Goal: Information Seeking & Learning: Learn about a topic

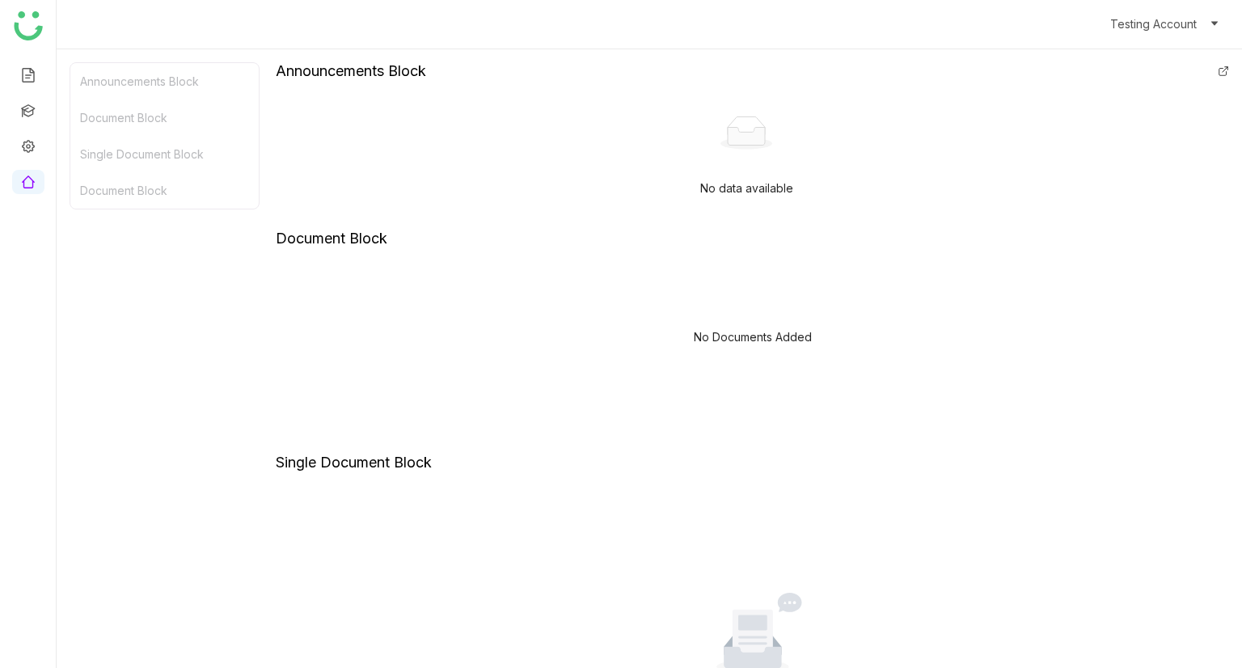
click at [159, 178] on div "Document Block" at bounding box center [164, 190] width 188 height 36
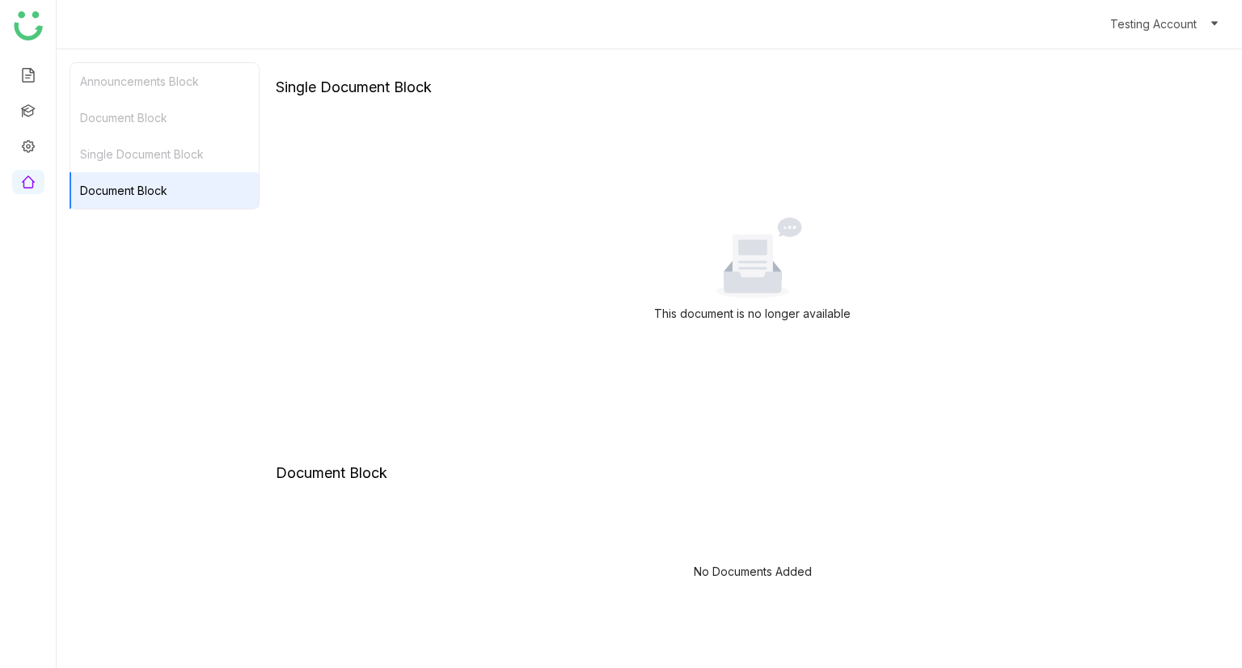
scroll to position [378, 0]
click at [175, 158] on div "Single Document Block" at bounding box center [164, 154] width 188 height 36
click at [183, 113] on div "Document Block" at bounding box center [164, 117] width 188 height 36
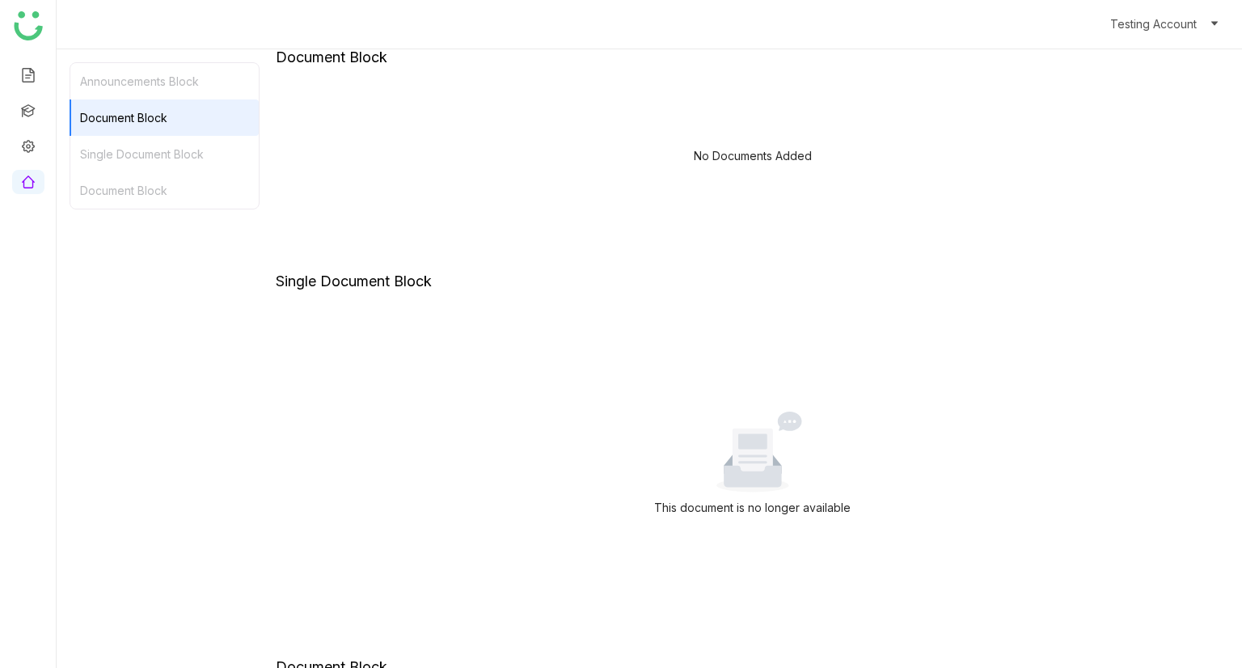
click at [197, 83] on div "Announcements Block" at bounding box center [164, 81] width 188 height 36
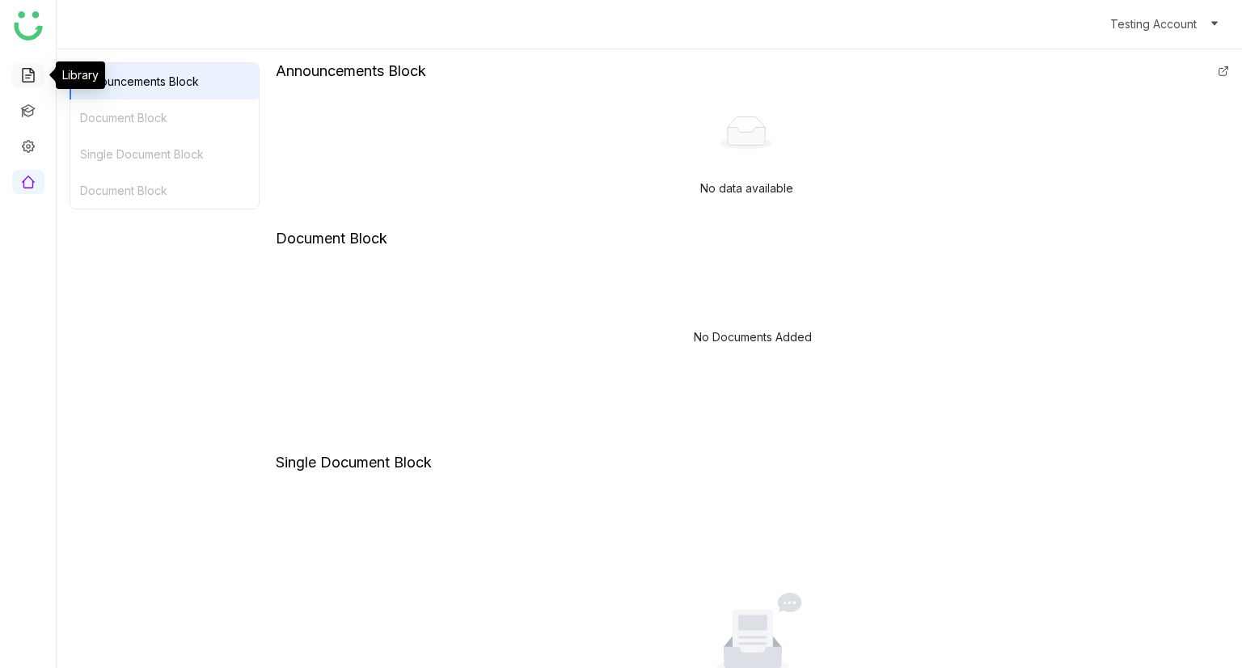
scroll to position [13, 0]
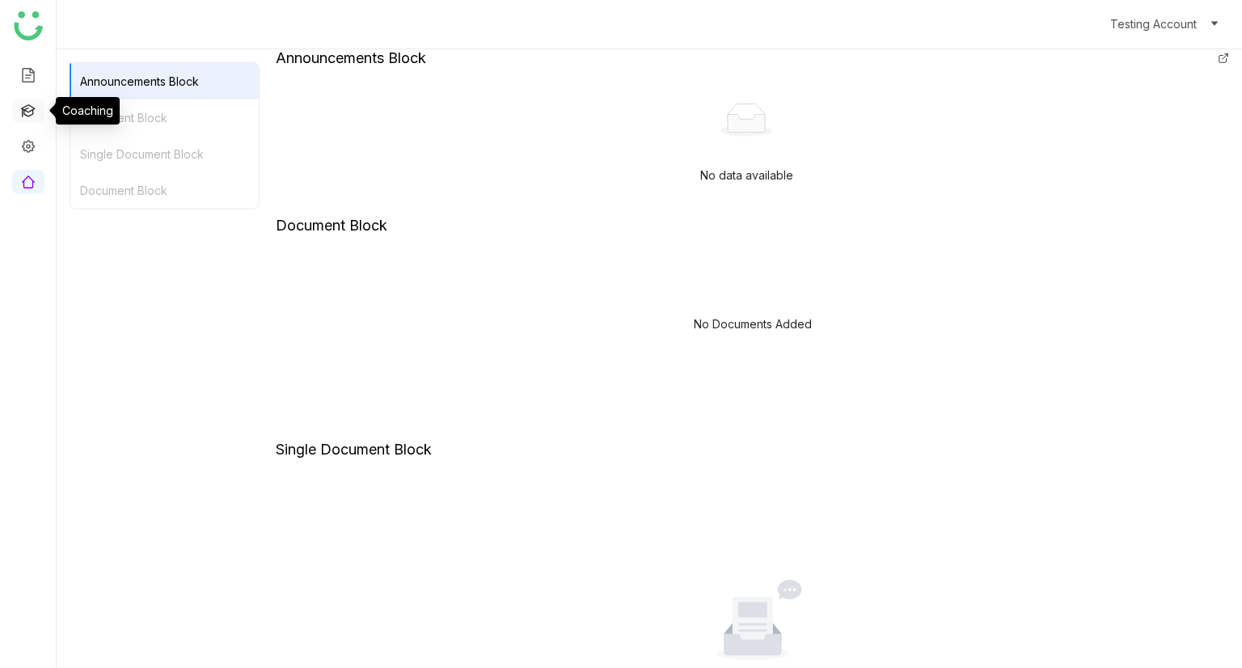
click at [27, 114] on link at bounding box center [28, 110] width 15 height 14
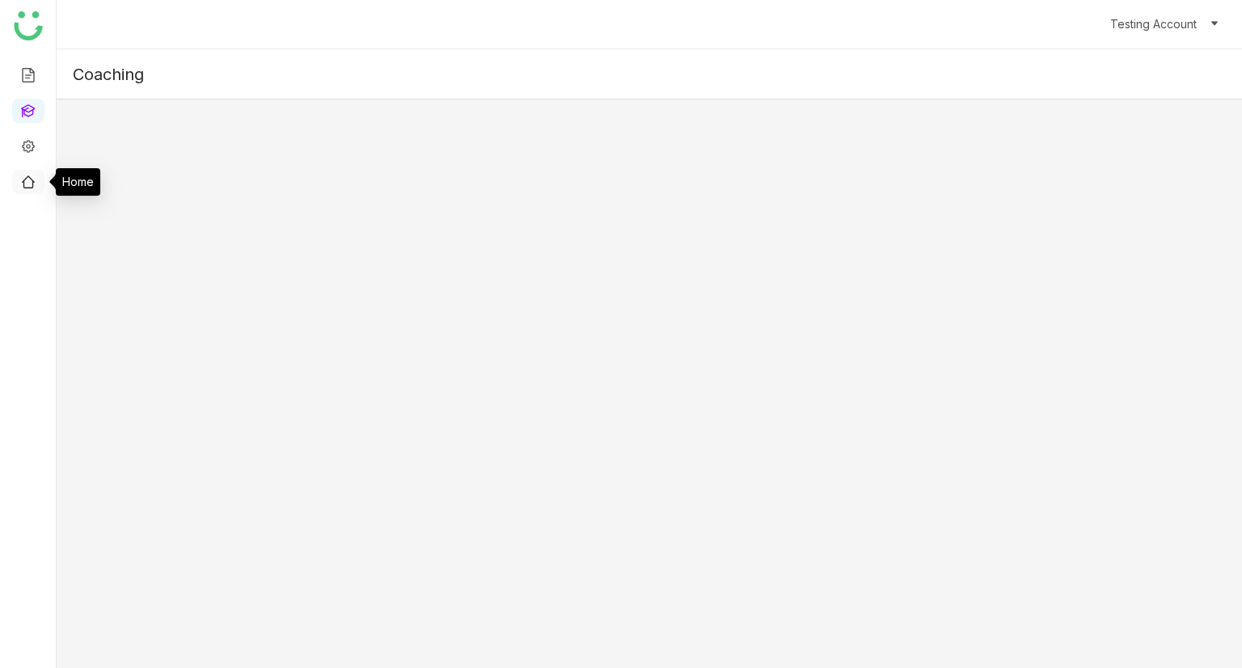
click at [23, 180] on link at bounding box center [28, 181] width 15 height 14
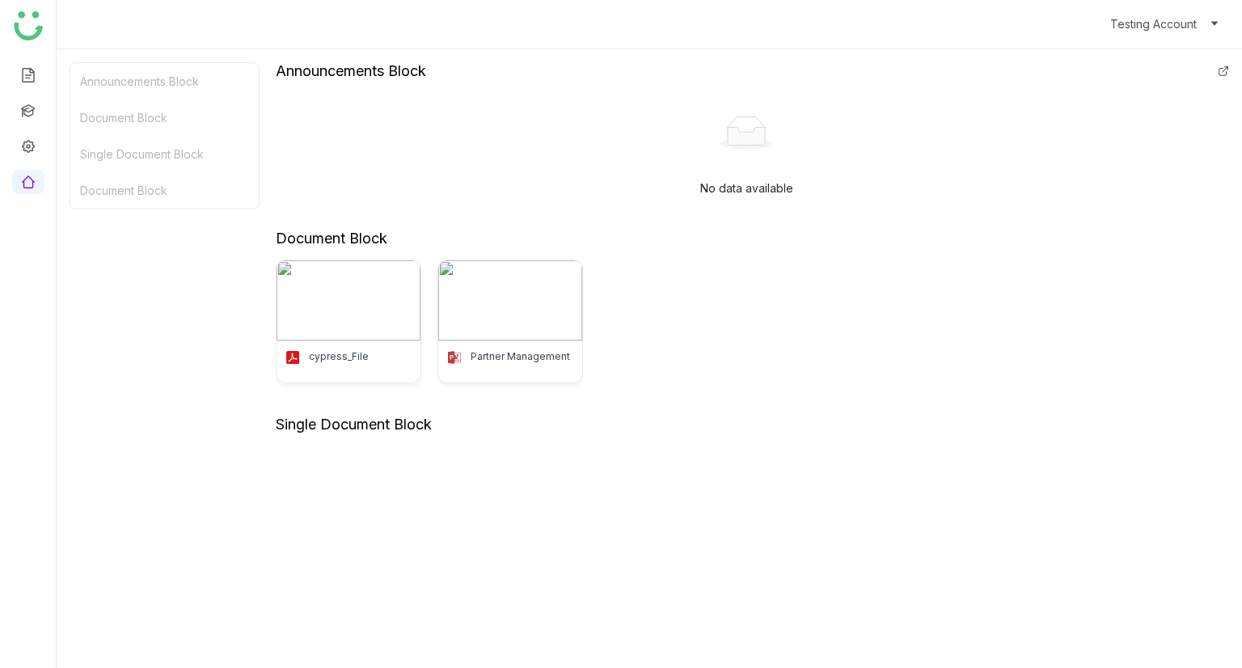
click at [195, 69] on div "Announcements Block" at bounding box center [164, 81] width 188 height 36
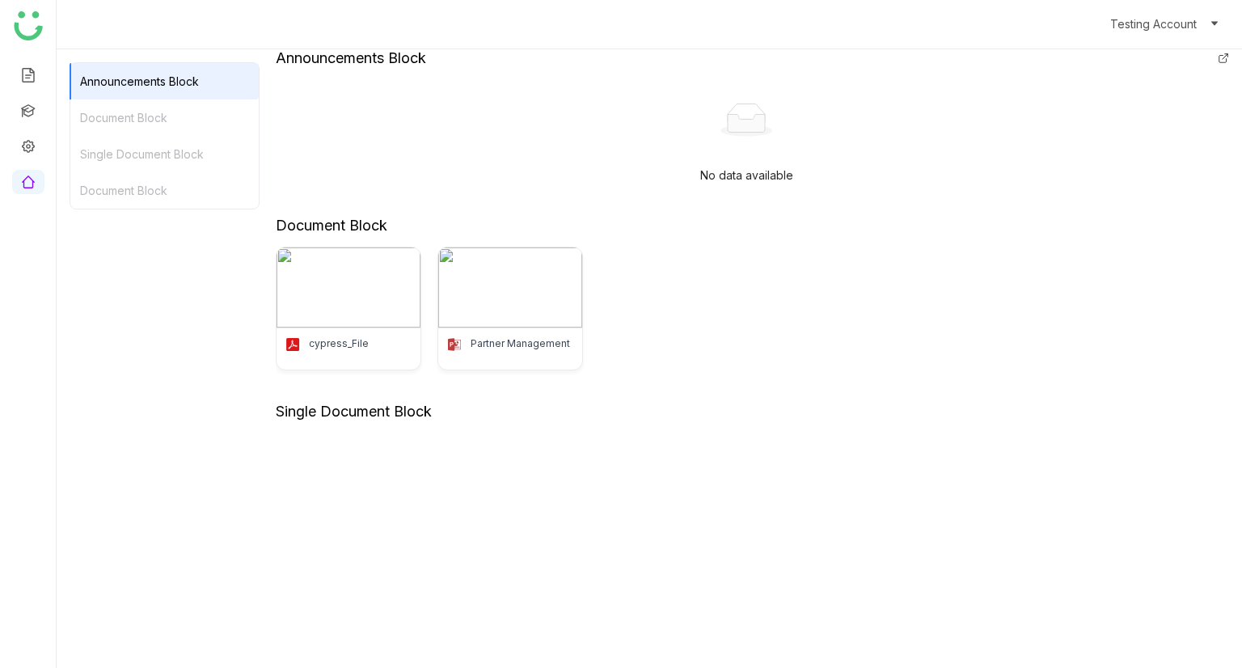
click at [157, 115] on div "Document Block" at bounding box center [164, 117] width 188 height 36
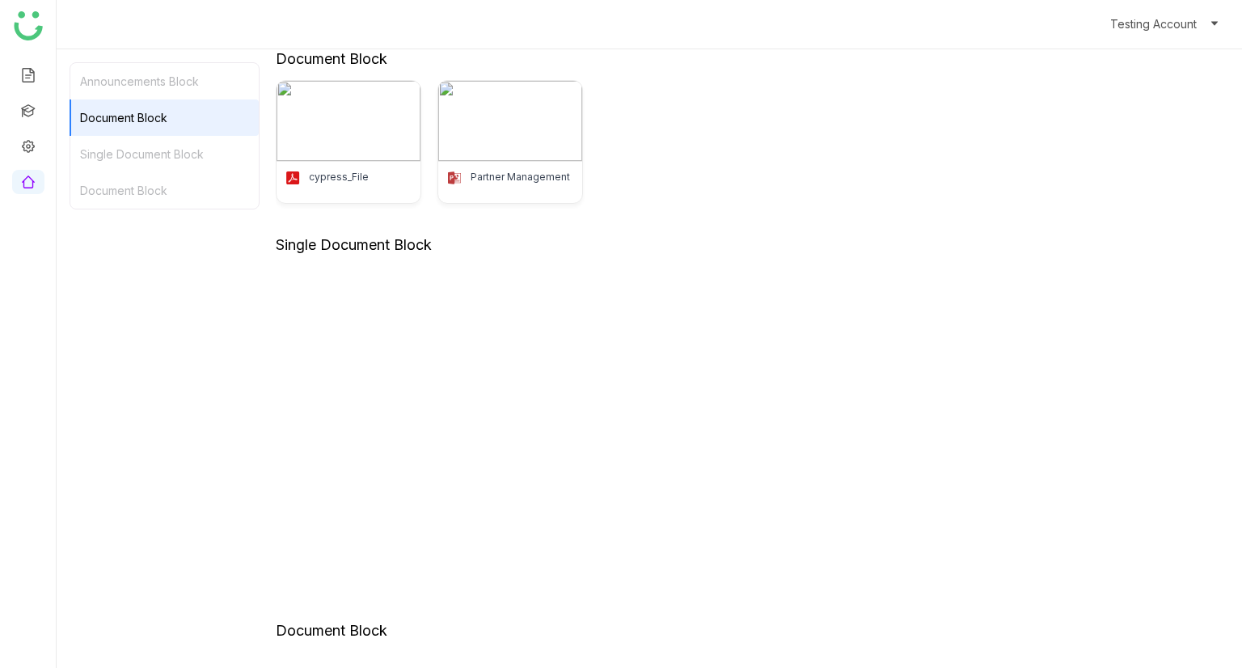
scroll to position [181, 0]
click at [99, 189] on div "Document Block" at bounding box center [164, 190] width 188 height 36
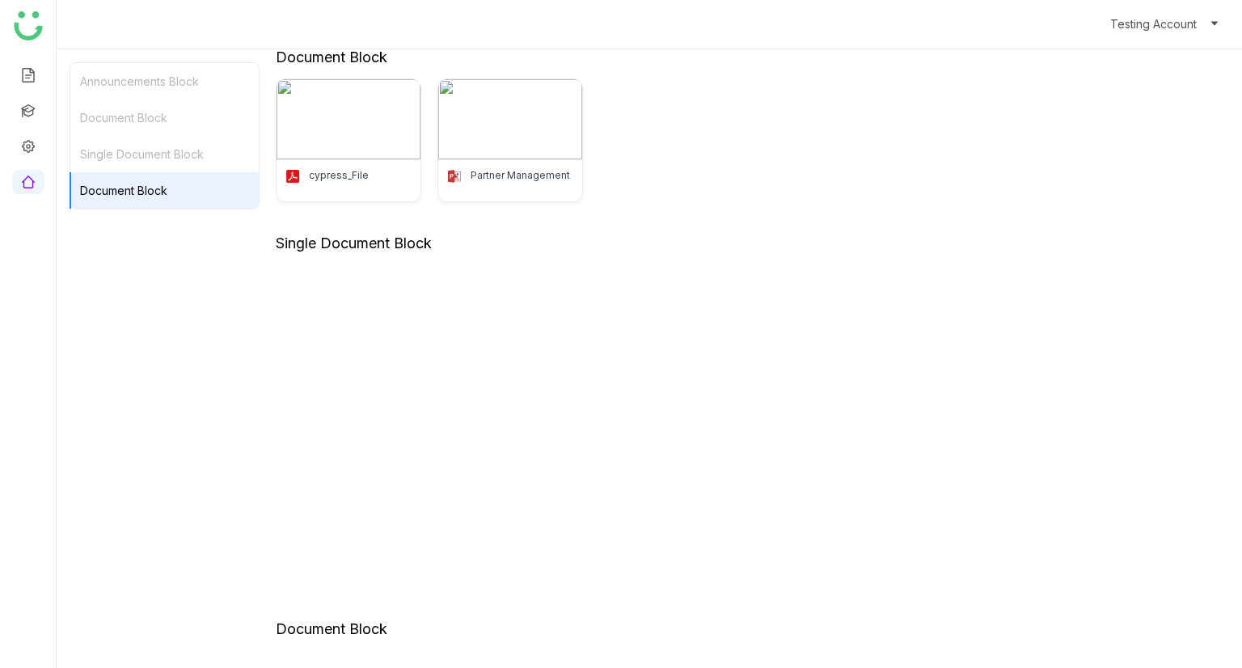
scroll to position [340, 0]
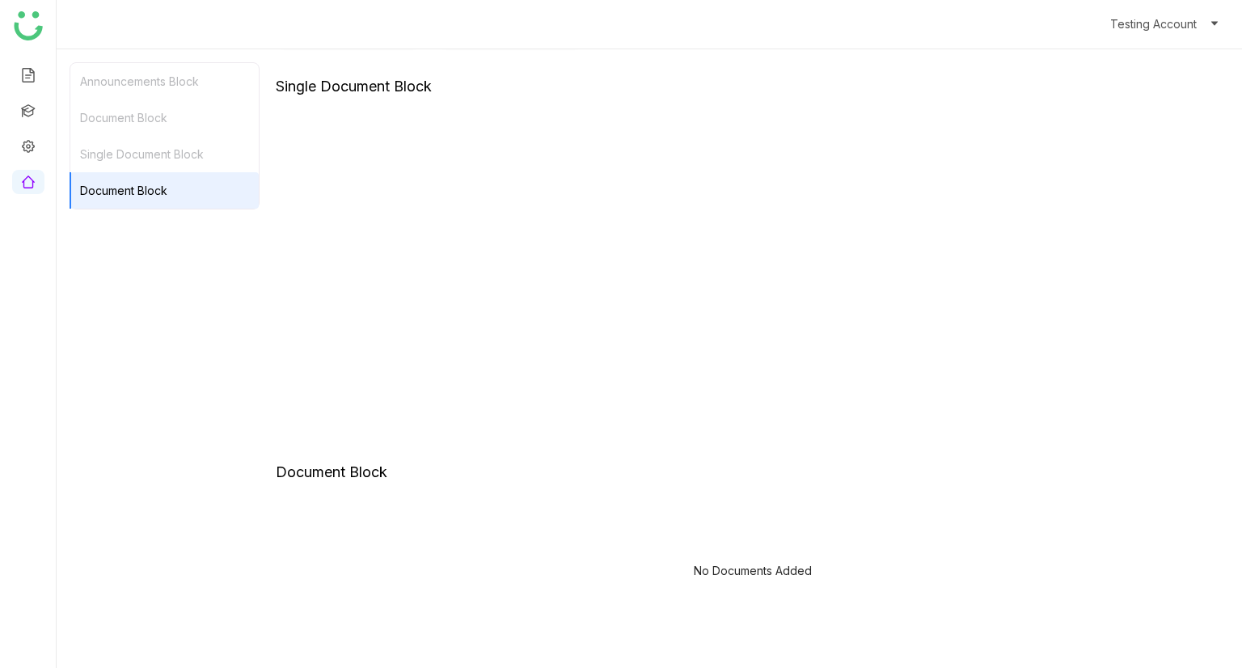
click at [123, 163] on div "Single Document Block" at bounding box center [164, 154] width 188 height 36
click at [133, 121] on div "Document Block" at bounding box center [164, 117] width 188 height 36
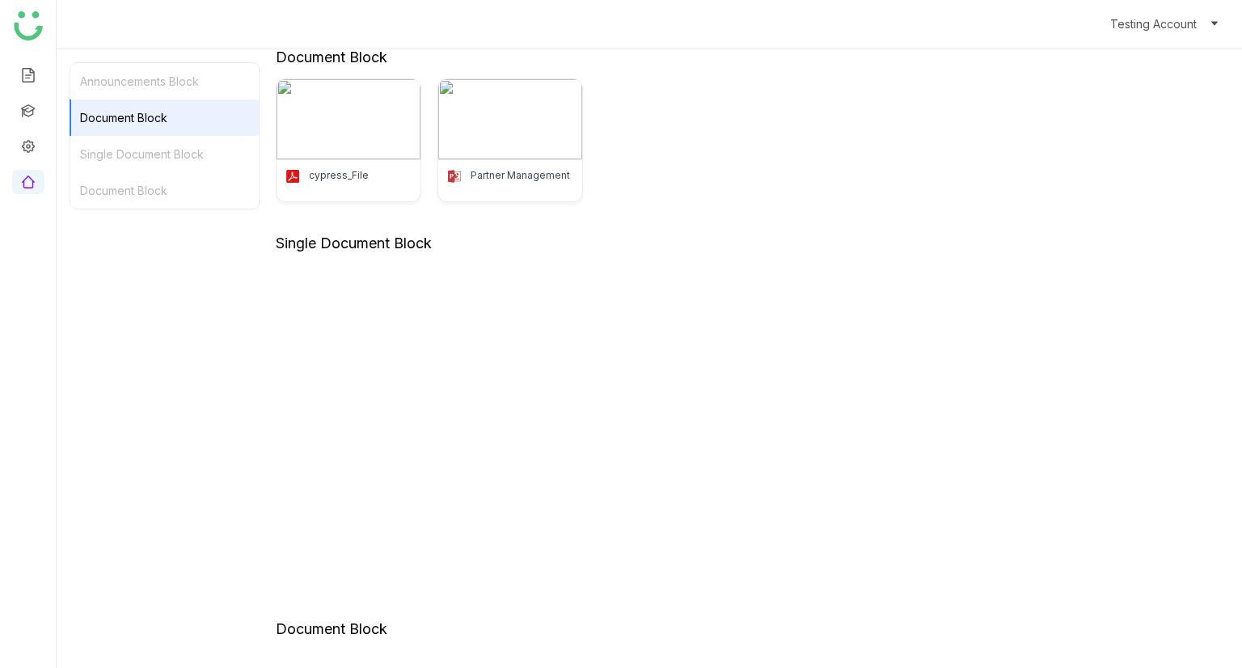
click at [151, 72] on div "Announcements Block" at bounding box center [164, 81] width 188 height 36
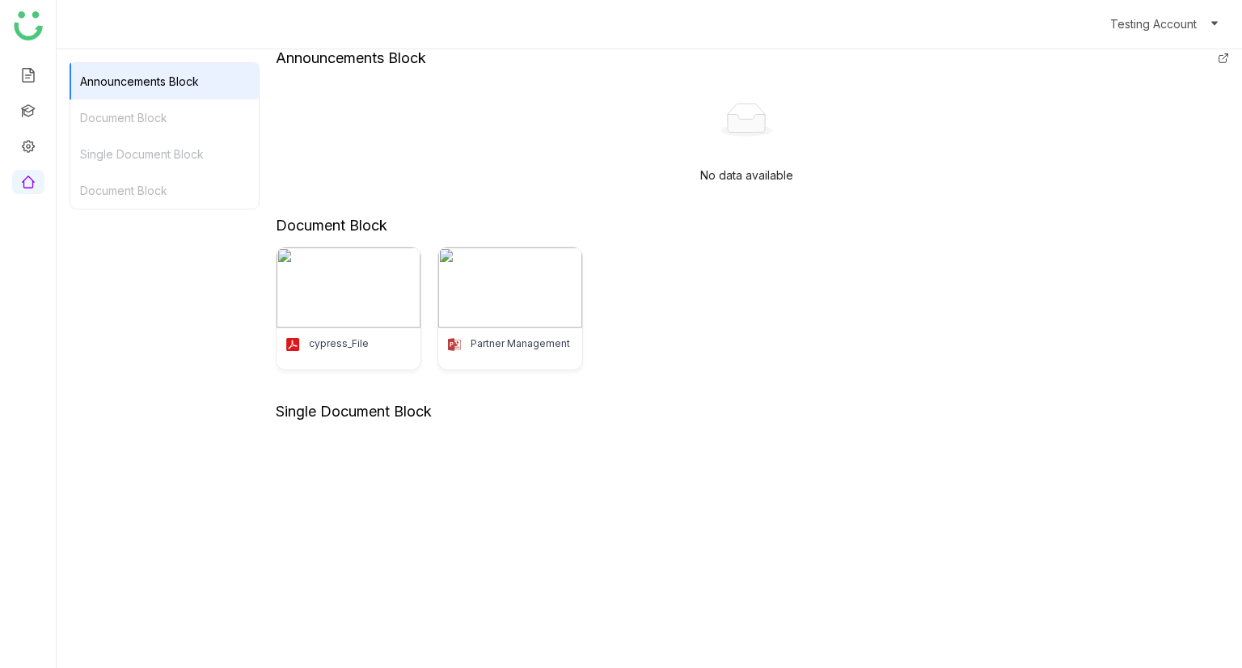
click at [137, 180] on div "Document Block" at bounding box center [164, 190] width 188 height 36
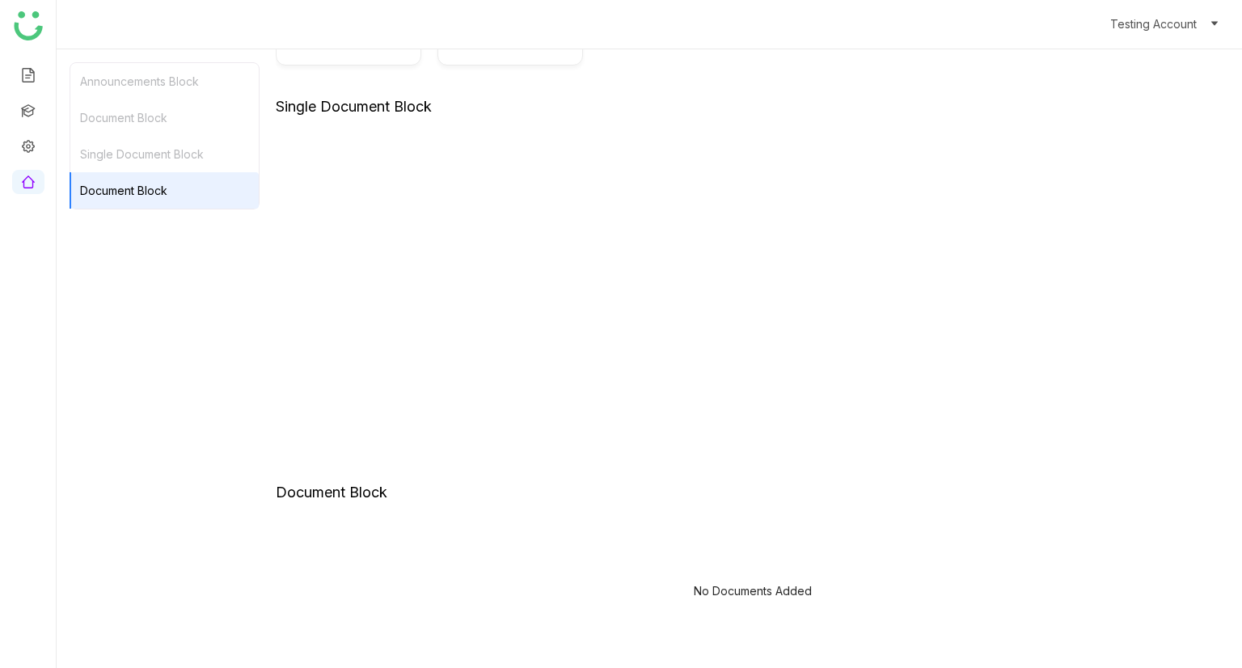
scroll to position [340, 0]
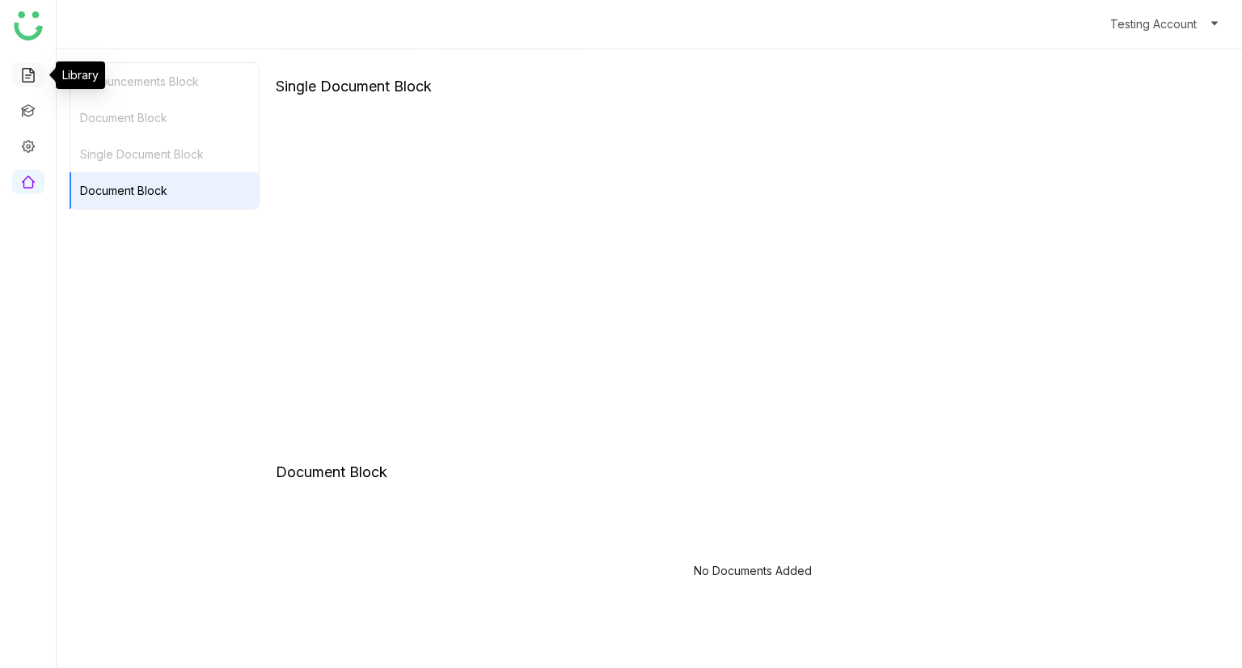
click at [26, 81] on link at bounding box center [28, 74] width 15 height 14
click at [25, 77] on link at bounding box center [28, 74] width 15 height 14
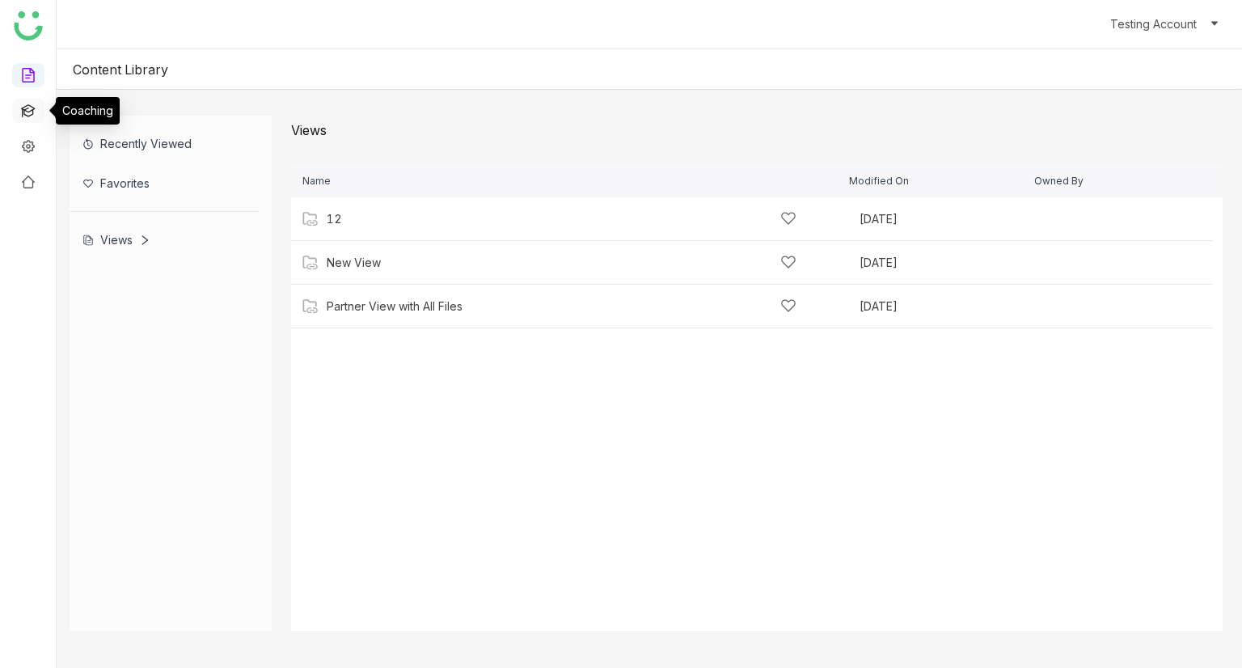
click at [32, 116] on link at bounding box center [28, 110] width 15 height 14
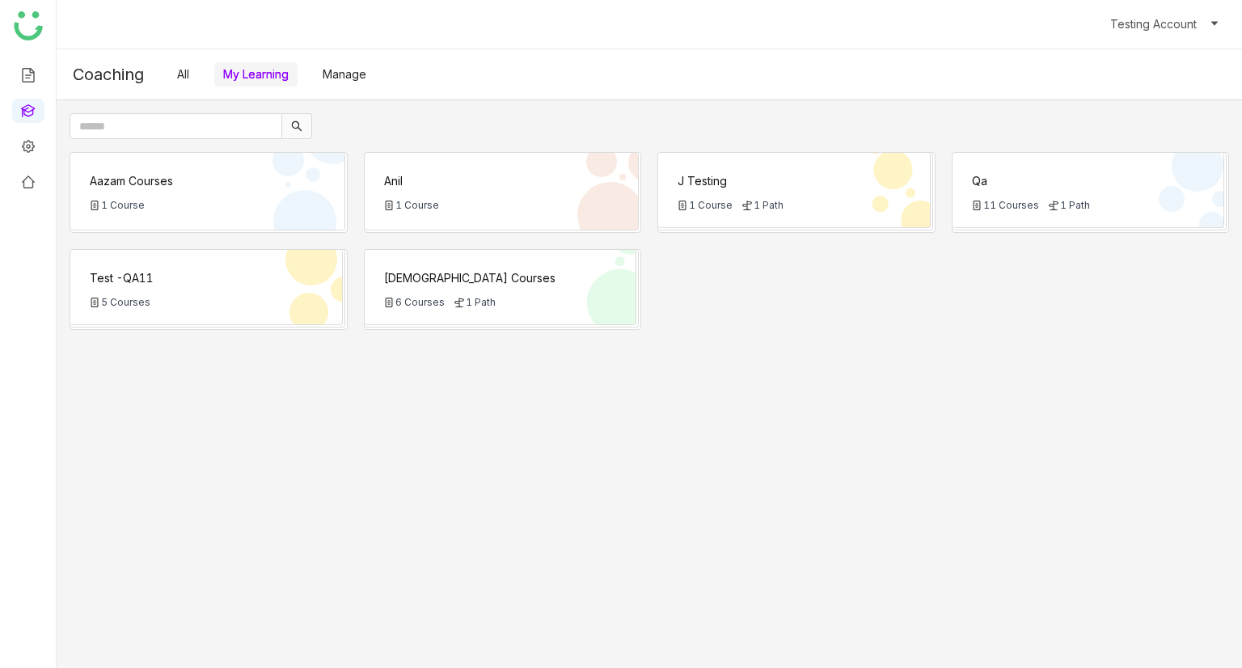
click at [222, 208] on div "1 Course" at bounding box center [207, 205] width 235 height 12
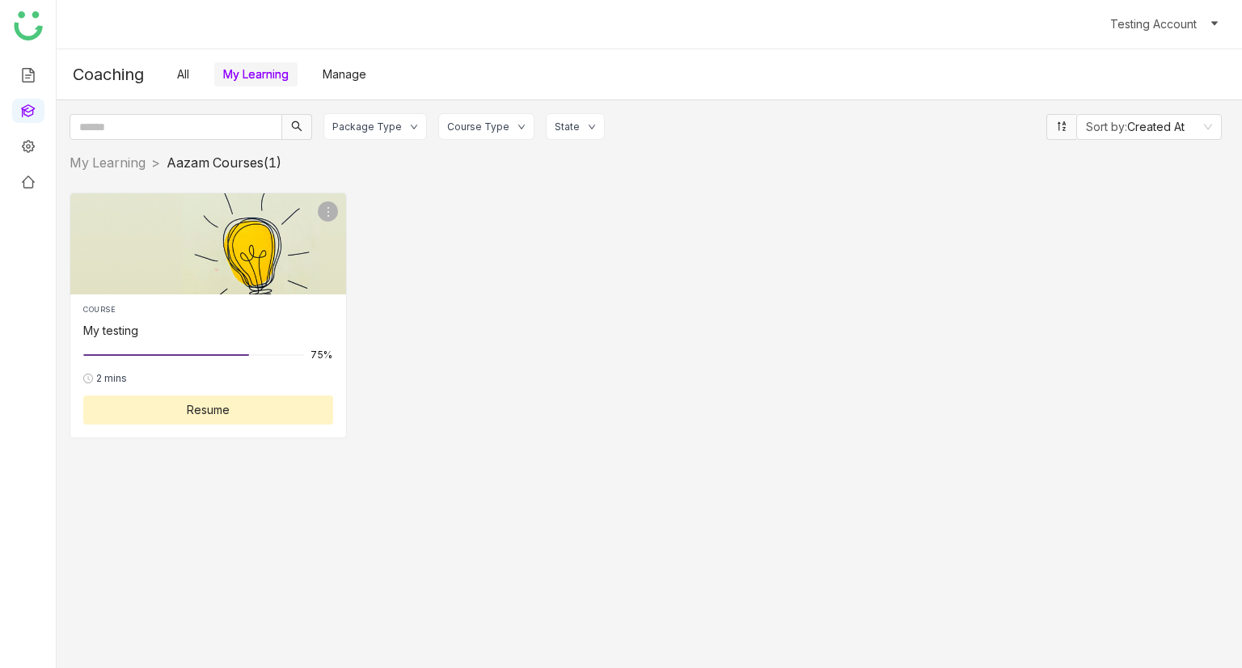
click at [238, 418] on button "Resume" at bounding box center [208, 409] width 250 height 29
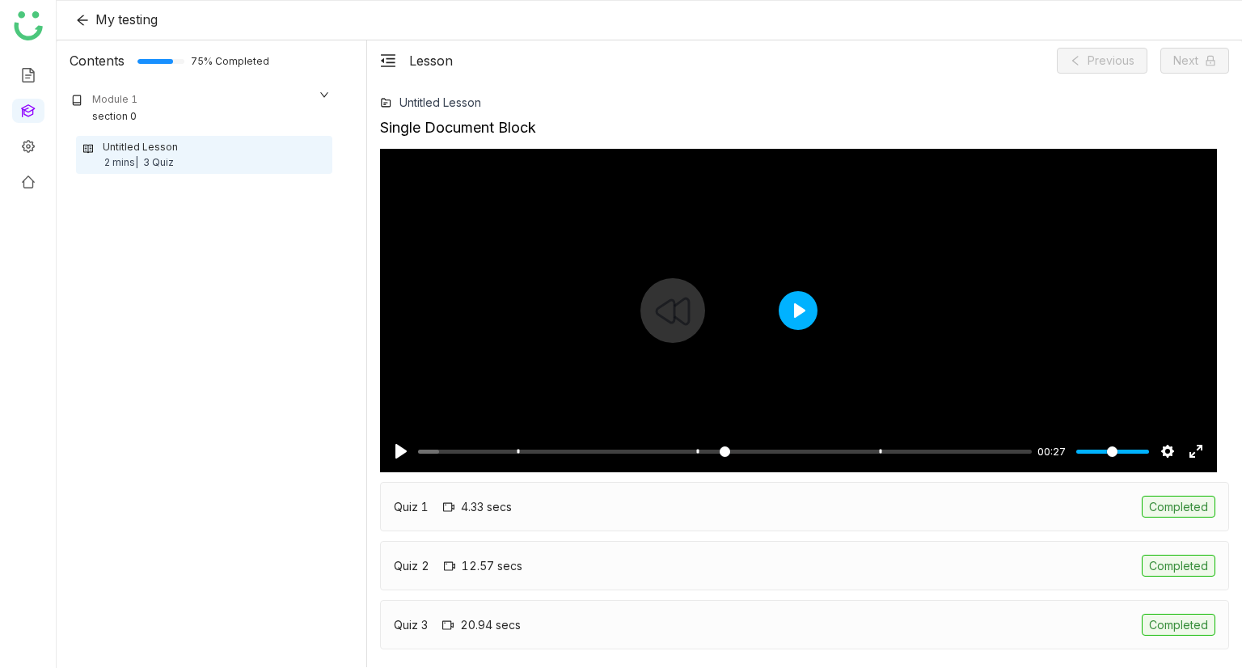
click at [797, 324] on button "Play" at bounding box center [798, 310] width 39 height 39
click at [494, 448] on input "Seek" at bounding box center [721, 451] width 607 height 15
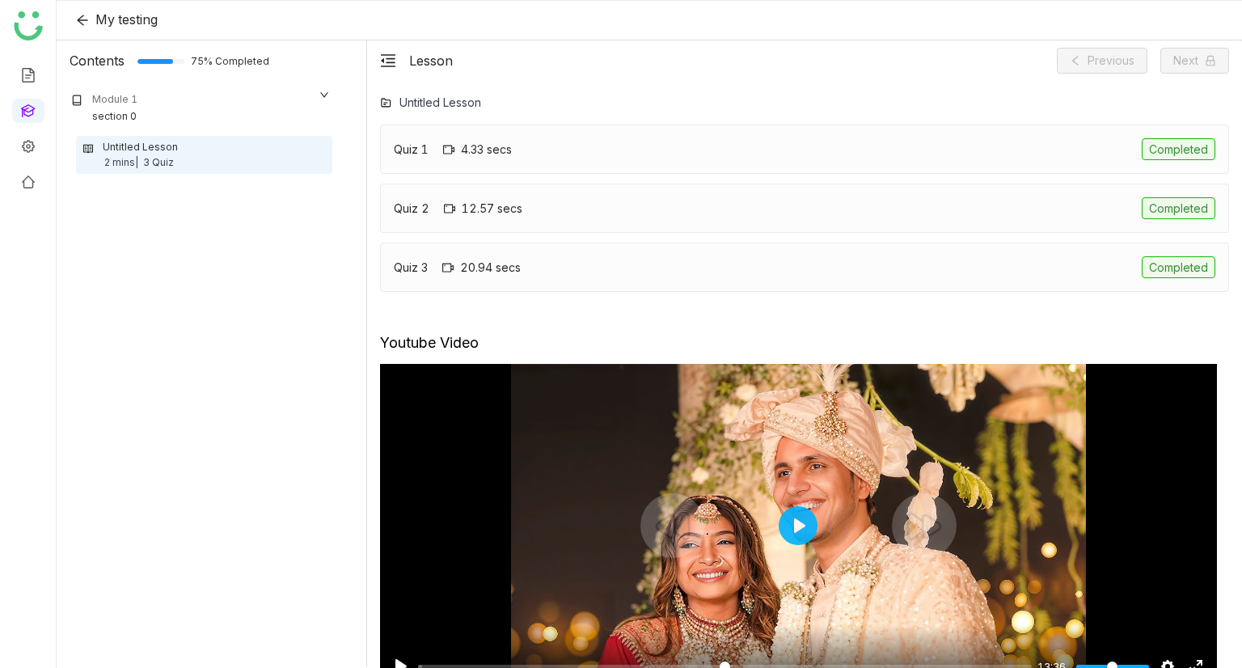
scroll to position [374, 0]
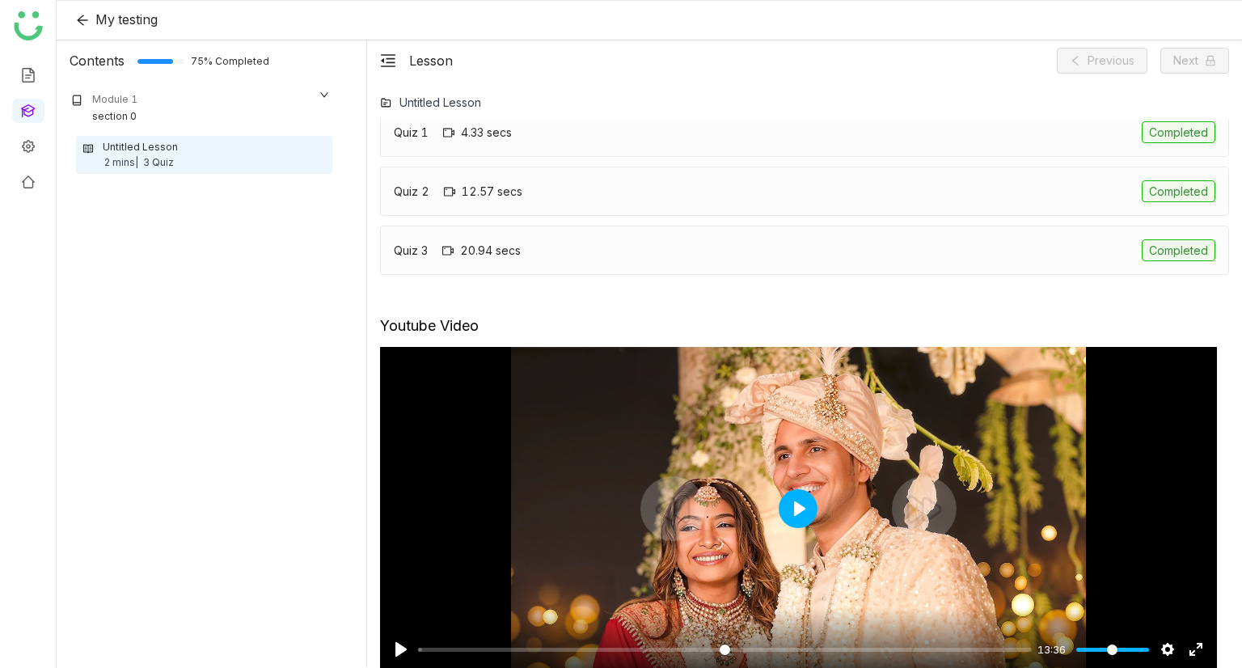
click at [791, 511] on button "Play" at bounding box center [798, 508] width 39 height 39
type input "*****"
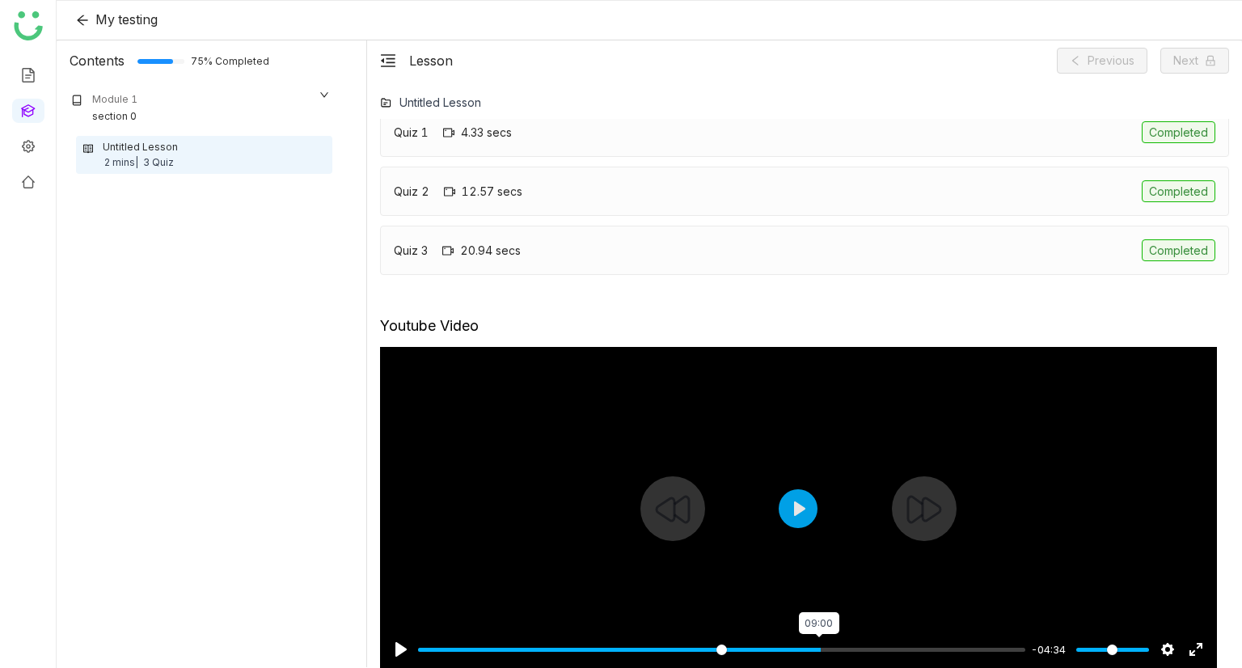
click at [818, 645] on input "Seek" at bounding box center [721, 649] width 607 height 15
click at [971, 646] on input "Seek" at bounding box center [721, 649] width 607 height 15
click at [1011, 648] on input "Seek" at bounding box center [721, 649] width 607 height 15
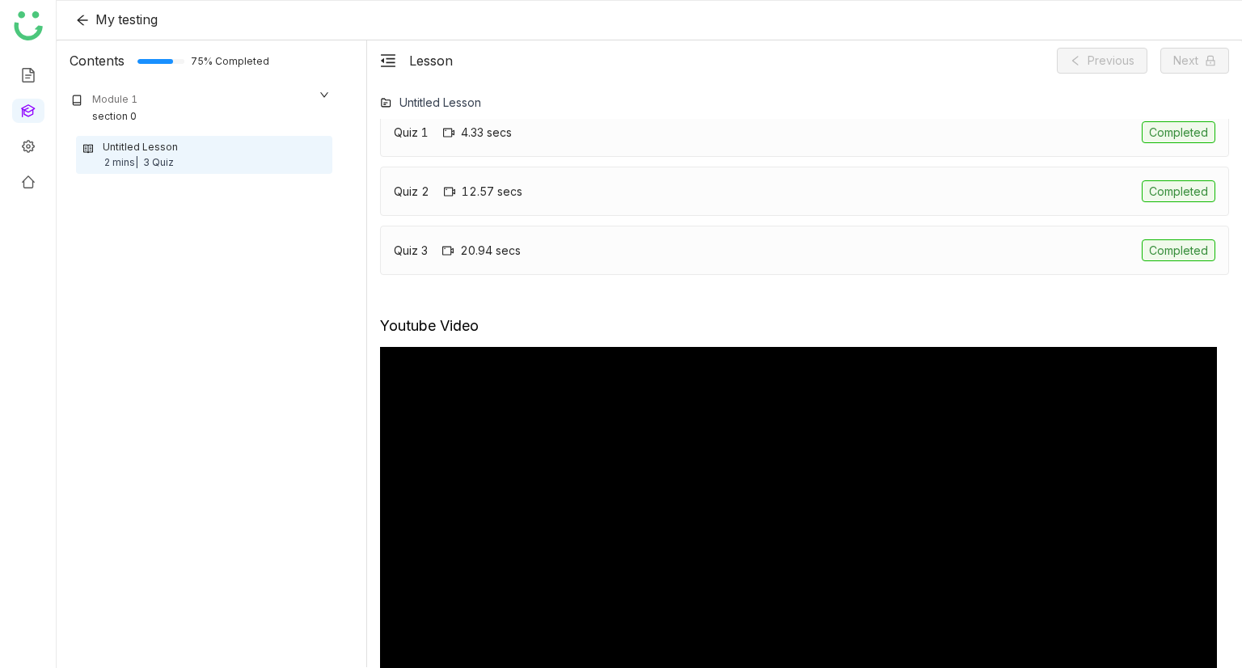
type input "*****"
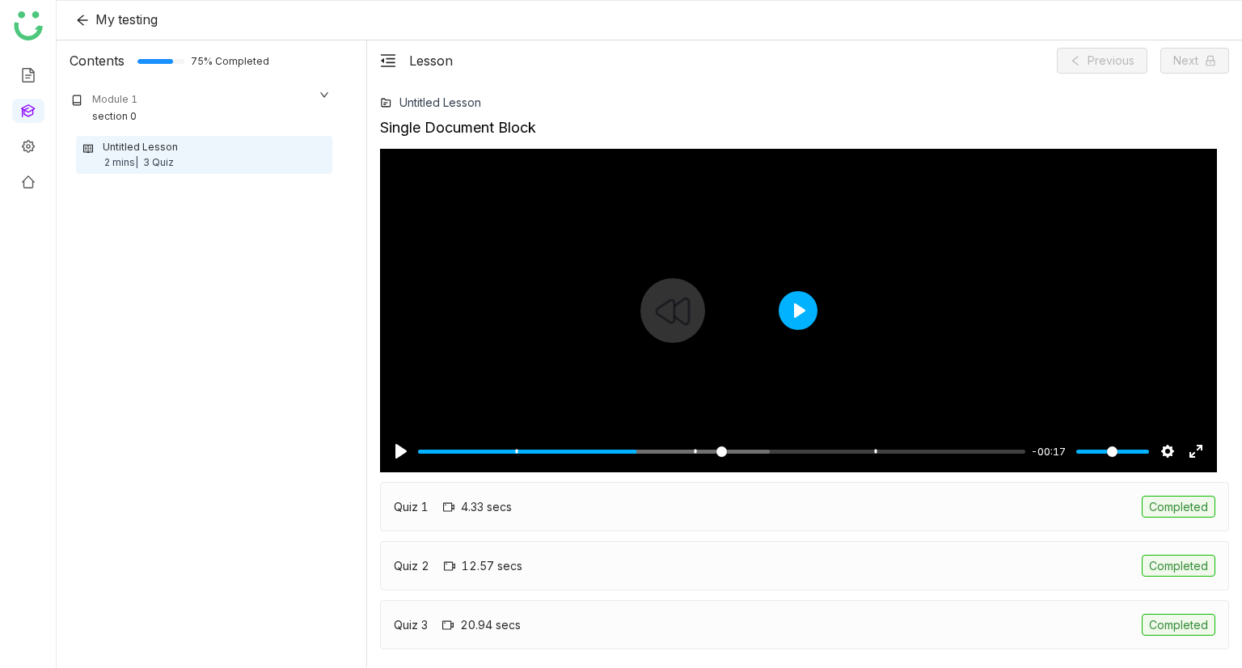
scroll to position [0, 0]
click at [809, 302] on button "Play" at bounding box center [798, 310] width 39 height 39
click at [973, 450] on input "Seek" at bounding box center [721, 451] width 607 height 15
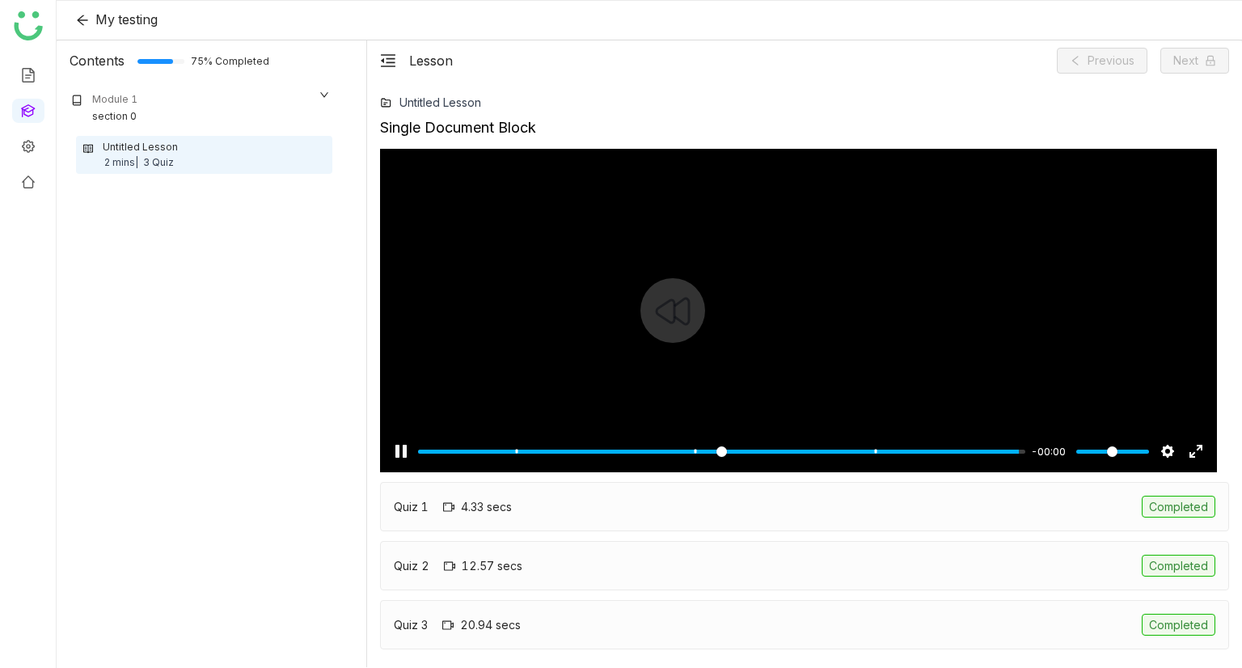
type input "***"
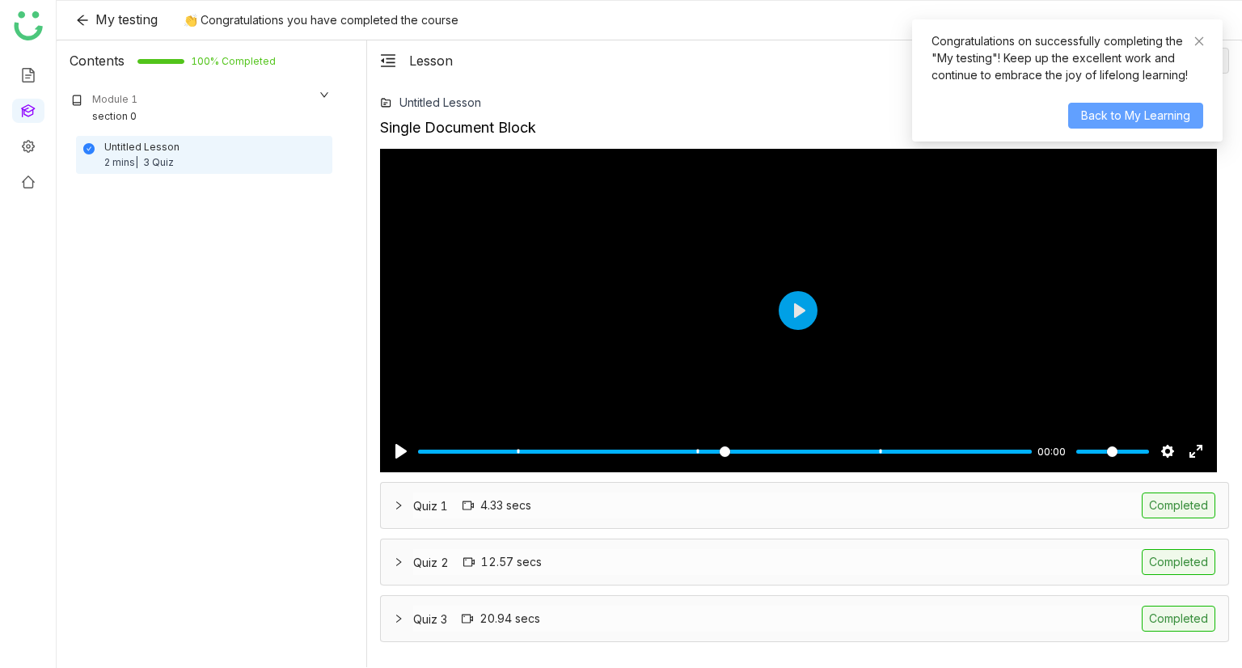
click at [1142, 115] on span "Back to My Learning" at bounding box center [1135, 116] width 109 height 18
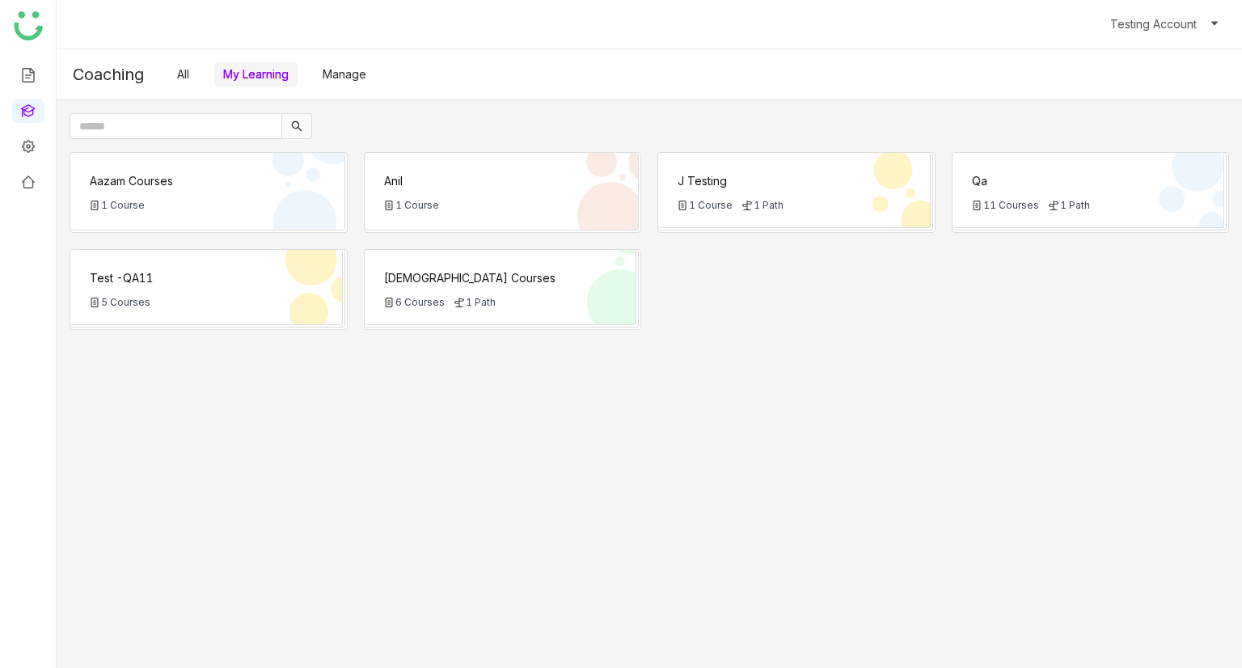
click at [261, 205] on div "1 Course" at bounding box center [207, 205] width 235 height 12
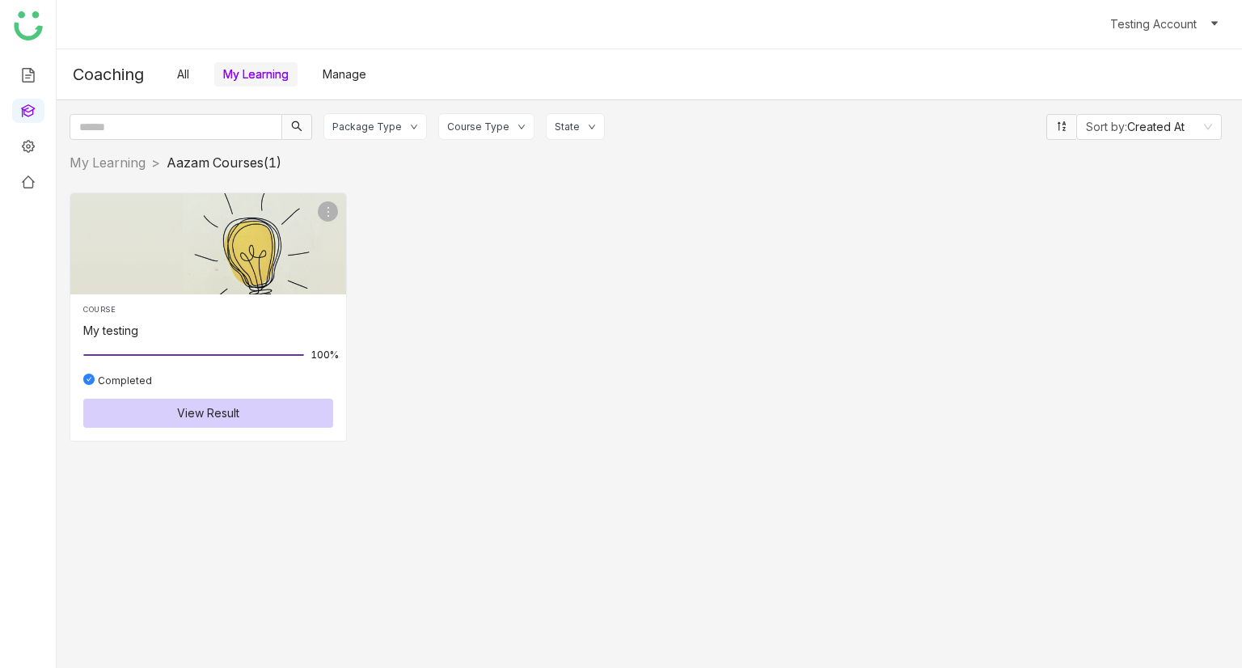
click at [186, 67] on link "All" at bounding box center [183, 74] width 12 height 14
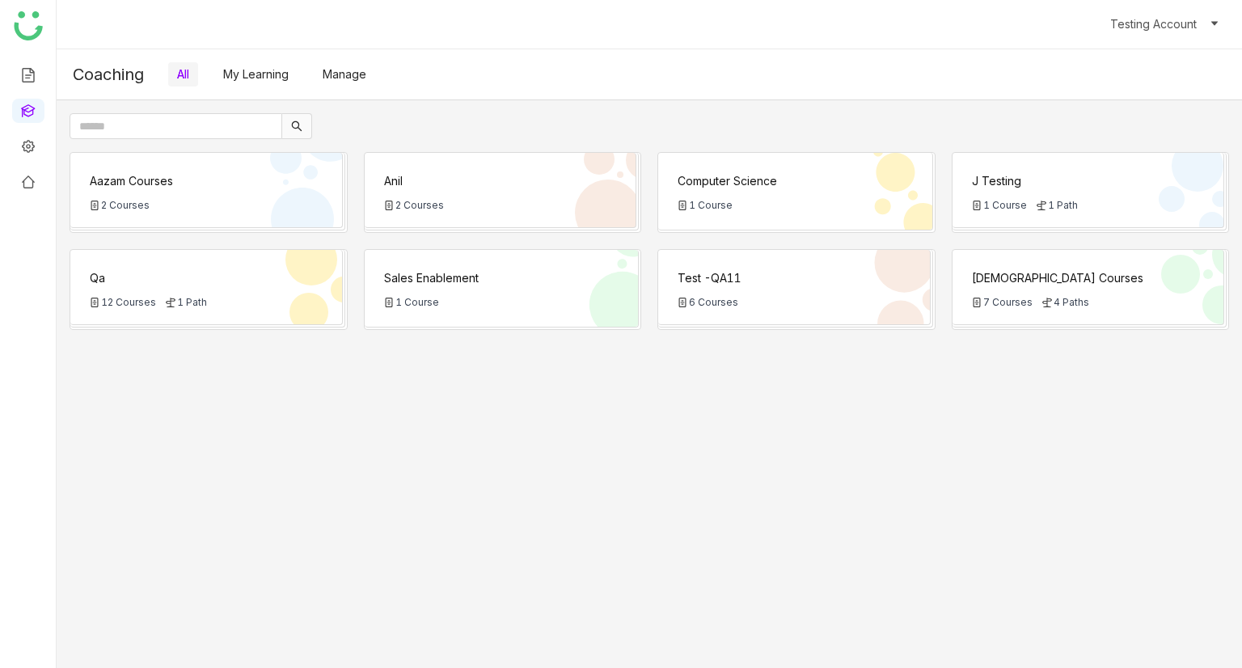
click at [467, 275] on div "Sales Enablement" at bounding box center [501, 277] width 235 height 17
